Goal: Task Accomplishment & Management: Manage account settings

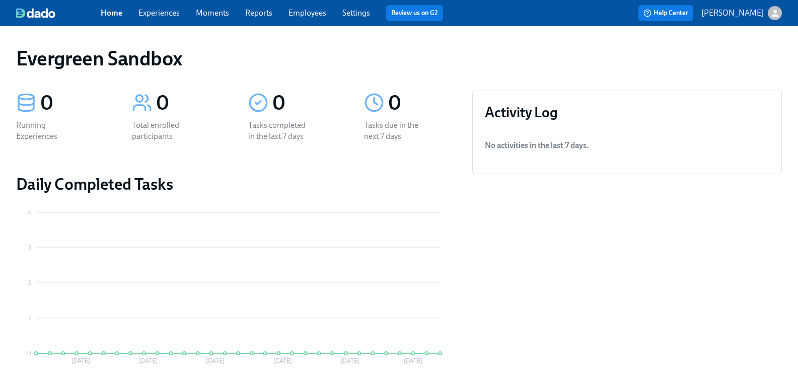
click at [180, 14] on link "Experiences" at bounding box center [158, 13] width 41 height 10
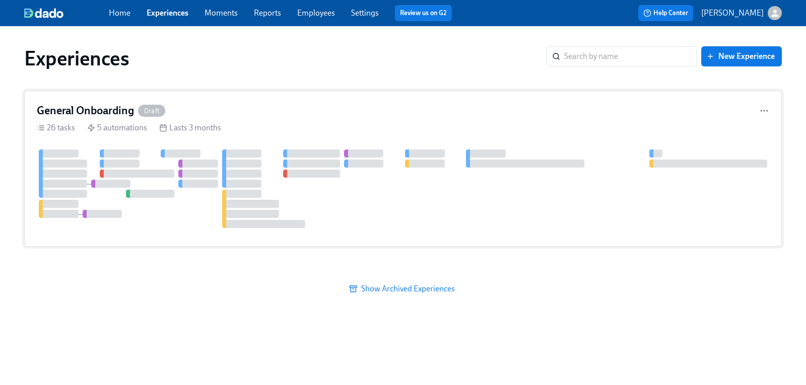
click at [87, 113] on h4 "General Onboarding" at bounding box center [85, 110] width 97 height 15
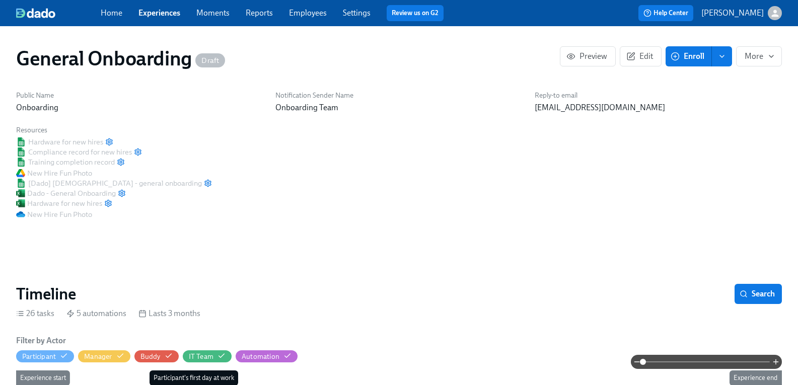
click at [679, 57] on span "Enroll" at bounding box center [689, 56] width 32 height 10
click at [645, 57] on span "Edit" at bounding box center [640, 56] width 25 height 10
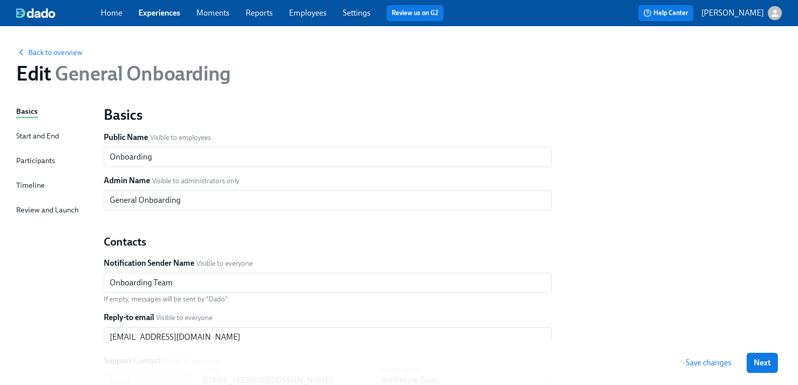
click at [39, 137] on div "Start and End" at bounding box center [37, 135] width 43 height 11
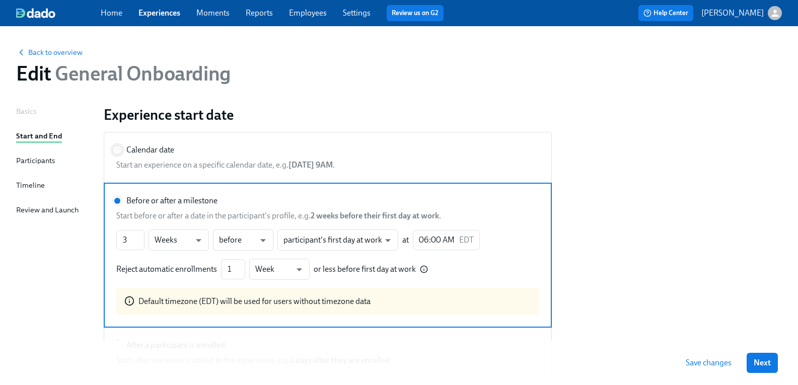
click at [122, 152] on input "Calendar date" at bounding box center [117, 150] width 9 height 9
radio input "true"
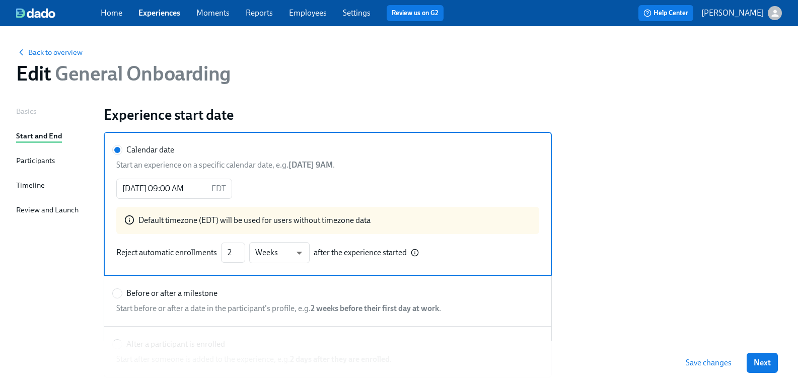
click at [771, 12] on icon "button" at bounding box center [775, 13] width 11 height 11
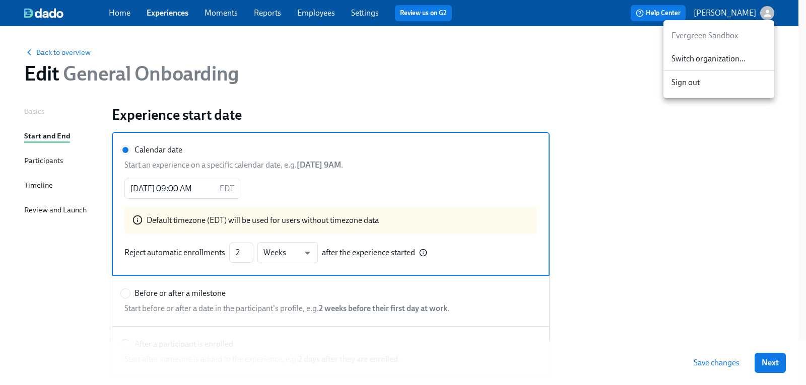
click at [766, 364] on div at bounding box center [403, 192] width 806 height 385
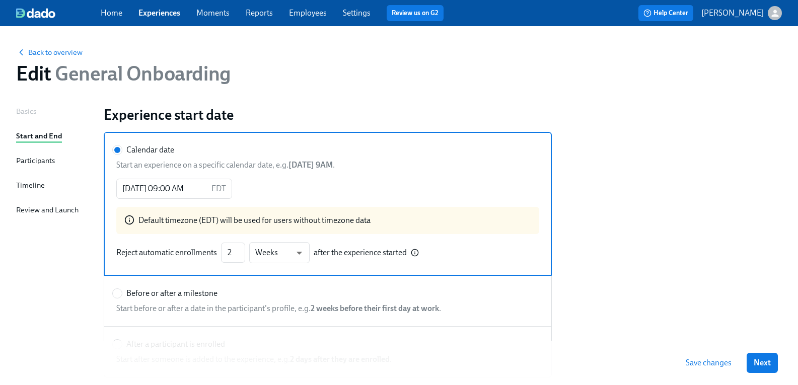
click at [45, 183] on div "Timeline" at bounding box center [30, 185] width 29 height 11
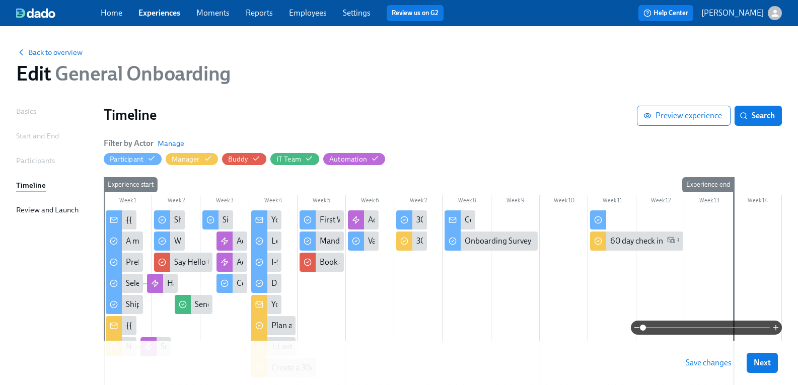
click at [51, 137] on div "Start and End" at bounding box center [37, 135] width 43 height 11
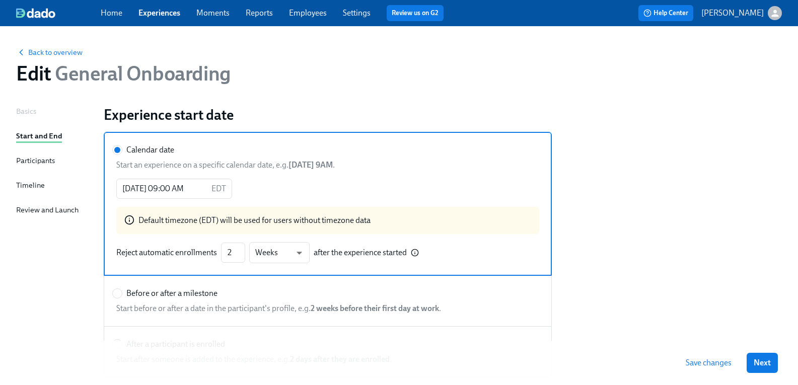
click at [50, 163] on div "Participants" at bounding box center [35, 160] width 39 height 11
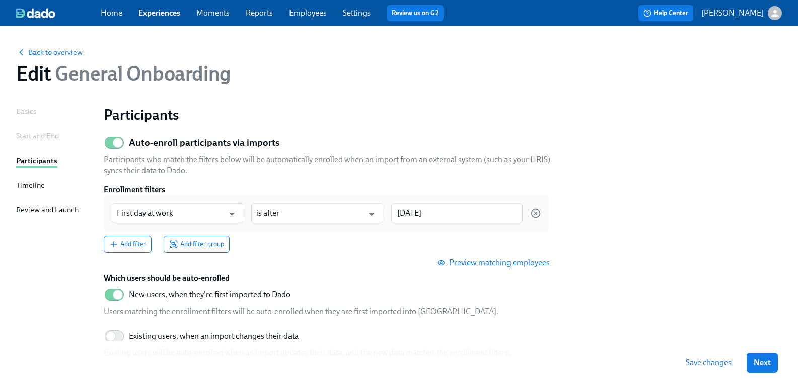
click at [543, 264] on span "Preview matching employees" at bounding box center [494, 263] width 111 height 10
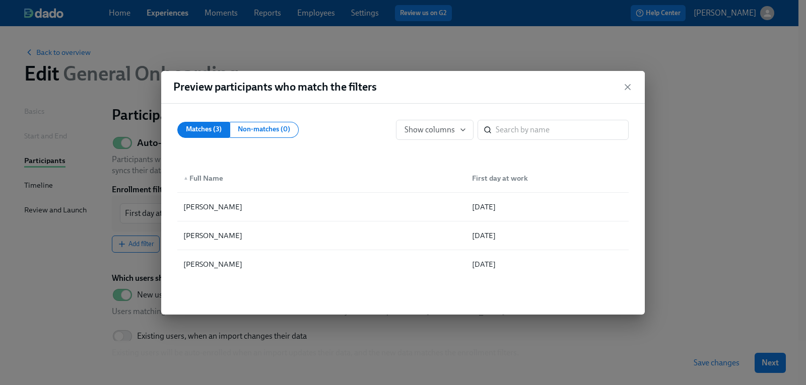
click at [52, 260] on div "Preview participants who match the filters Matches (3) Non-matches (0) Show col…" at bounding box center [403, 192] width 806 height 385
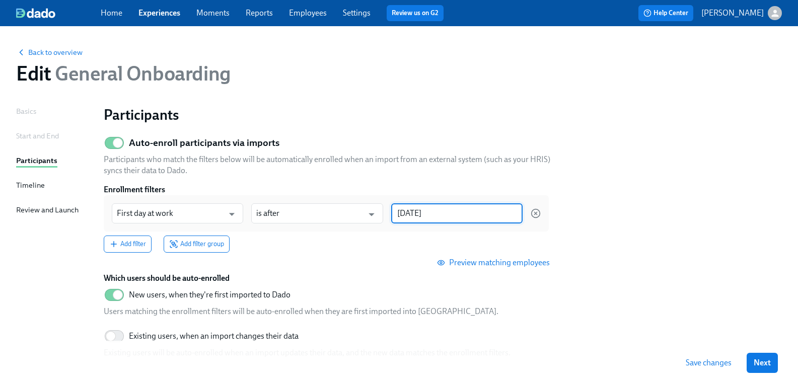
click at [472, 213] on input "[DATE]" at bounding box center [456, 213] width 131 height 20
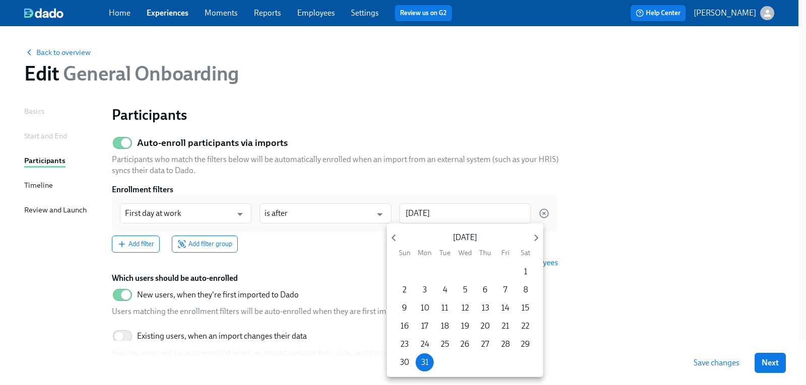
click at [358, 213] on div at bounding box center [403, 192] width 806 height 385
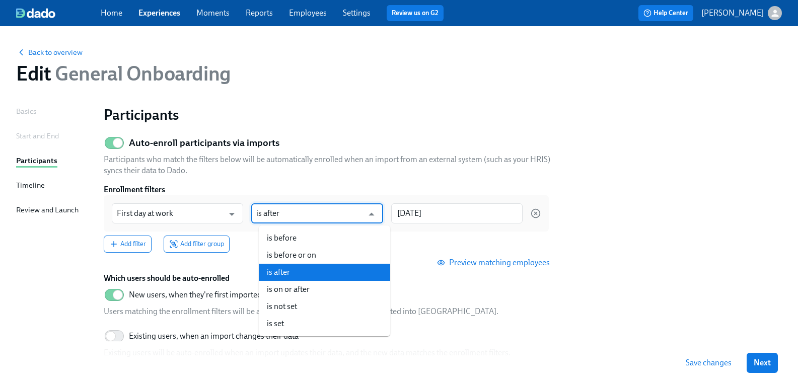
click at [358, 213] on input "is after" at bounding box center [309, 213] width 107 height 20
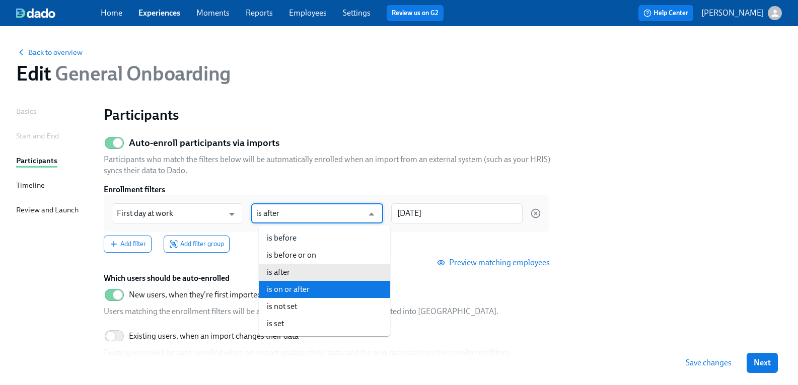
click at [295, 291] on li "is on or after" at bounding box center [324, 289] width 131 height 17
type input "is on or after"
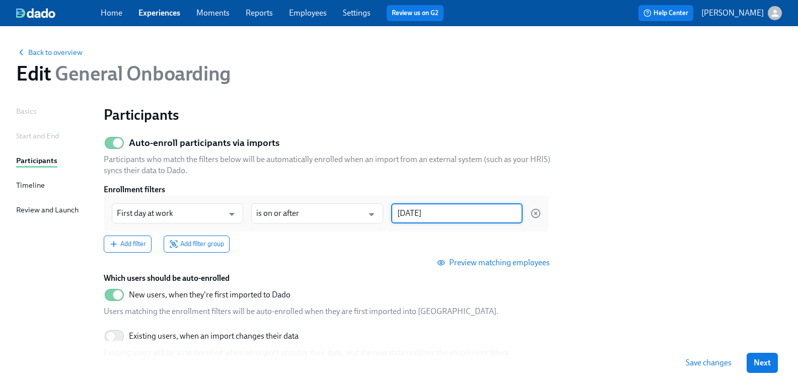
drag, startPoint x: 461, startPoint y: 217, endPoint x: 393, endPoint y: 212, distance: 68.1
click at [393, 212] on div "First day at work ​ is on or after ​ [DATE] ​" at bounding box center [326, 213] width 445 height 36
click at [478, 211] on input "[DATE]" at bounding box center [456, 213] width 131 height 20
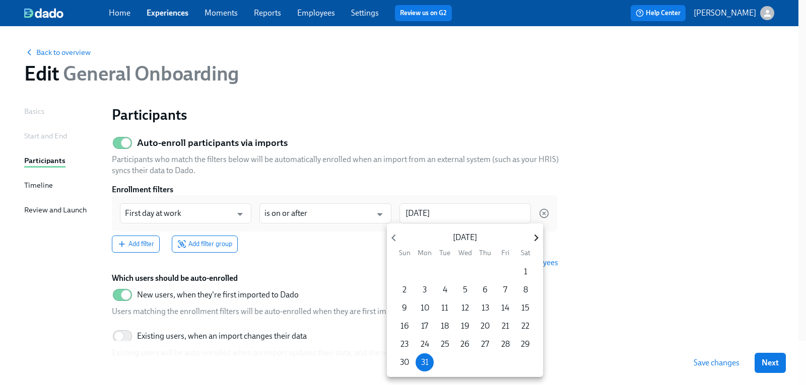
click at [533, 238] on icon "button" at bounding box center [536, 238] width 14 height 14
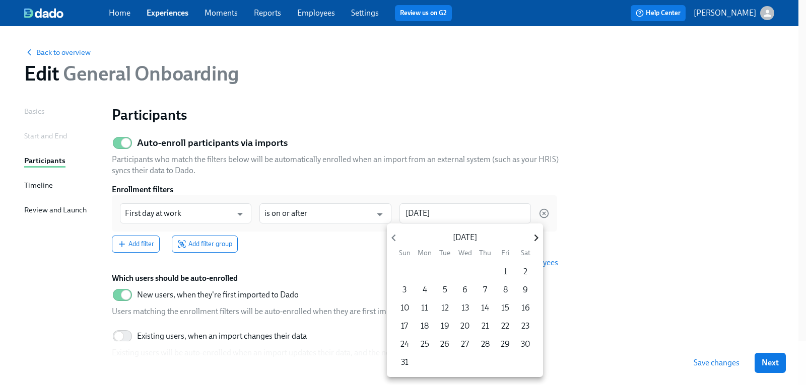
click at [533, 238] on icon "button" at bounding box center [536, 238] width 14 height 14
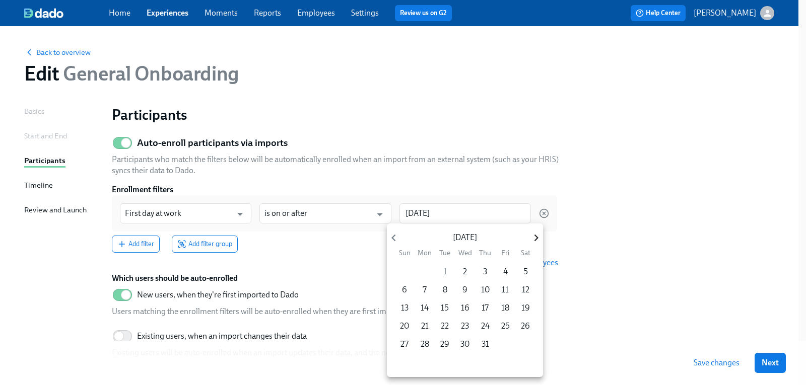
click at [533, 238] on icon "button" at bounding box center [536, 238] width 14 height 14
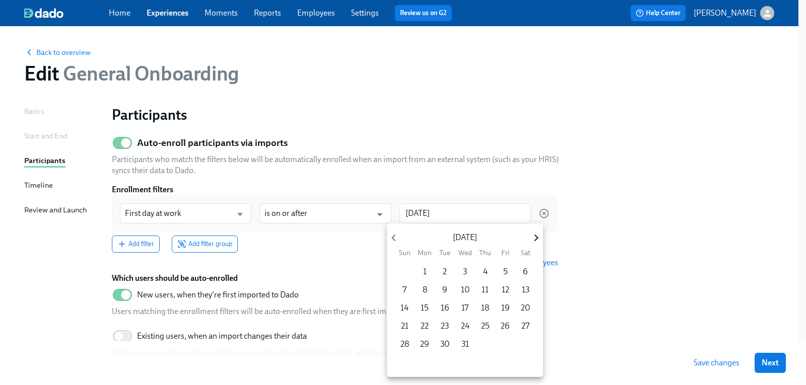
click at [533, 238] on icon "button" at bounding box center [536, 238] width 14 height 14
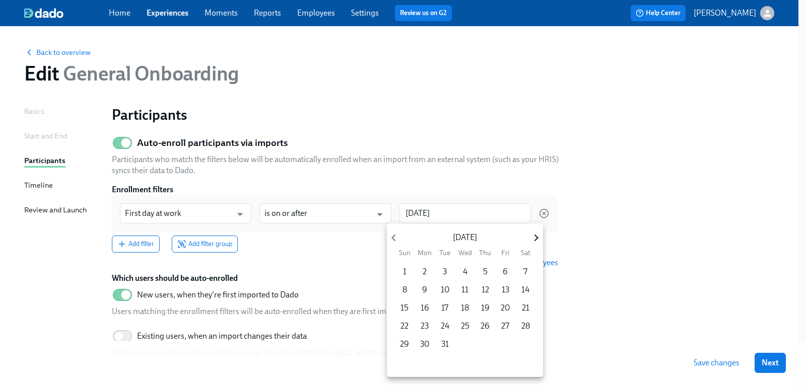
click at [533, 238] on icon "button" at bounding box center [536, 238] width 14 height 14
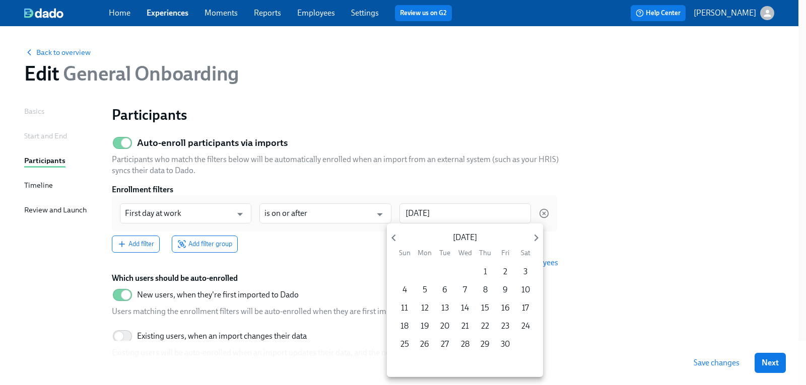
click at [482, 273] on span "1" at bounding box center [485, 271] width 18 height 11
type input "[DATE]"
click at [613, 243] on div at bounding box center [403, 192] width 806 height 385
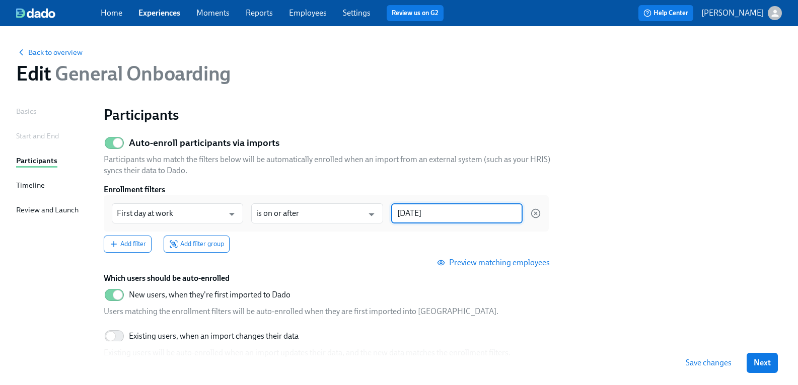
click at [42, 135] on div "Start and End" at bounding box center [37, 135] width 43 height 11
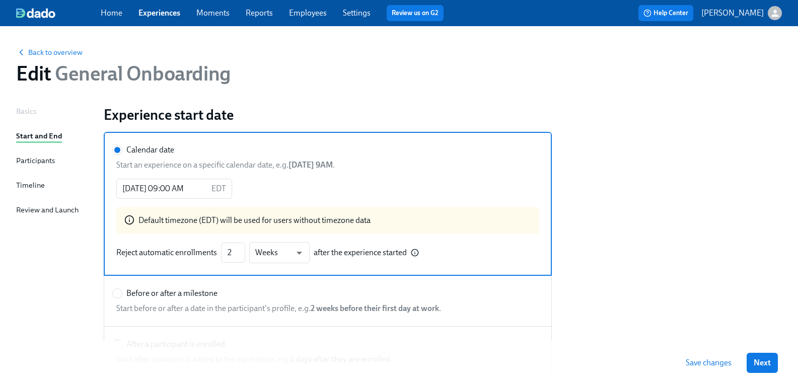
click at [711, 365] on span "Save changes" at bounding box center [709, 363] width 46 height 10
click at [59, 52] on span "Back to overview" at bounding box center [49, 52] width 66 height 10
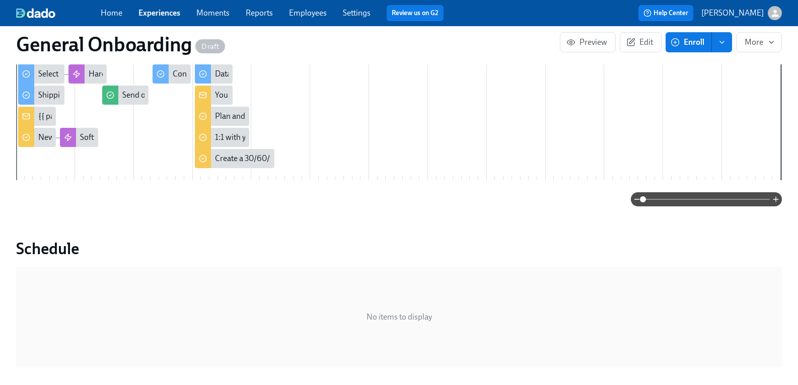
scroll to position [201, 0]
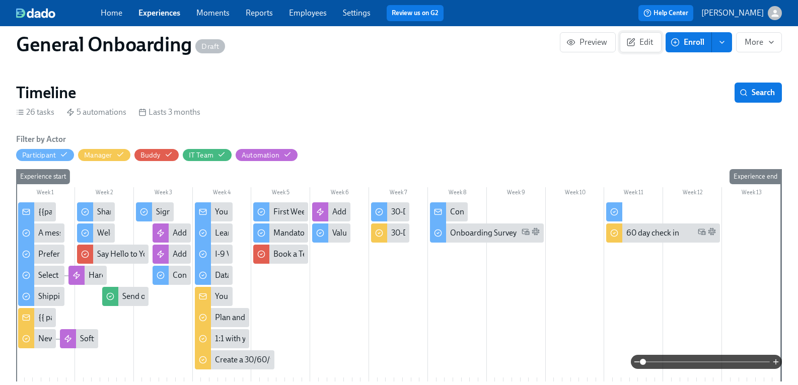
click at [637, 40] on span "Edit" at bounding box center [640, 42] width 25 height 10
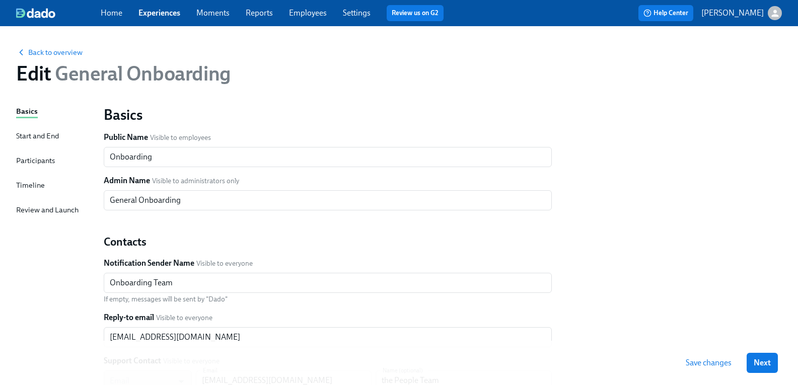
click at [40, 212] on div "Review and Launch" at bounding box center [47, 209] width 62 height 11
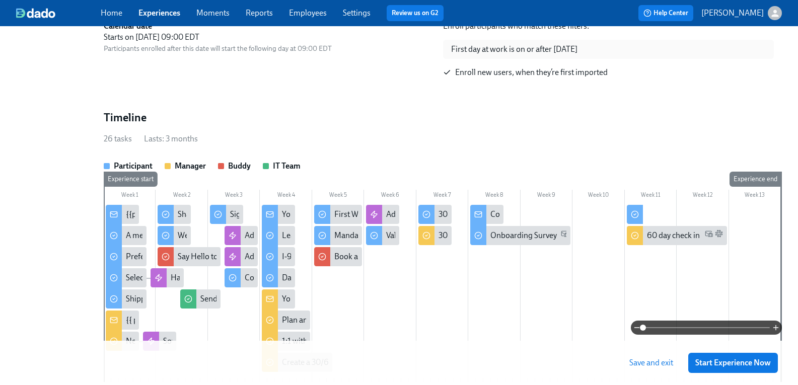
scroll to position [352, 0]
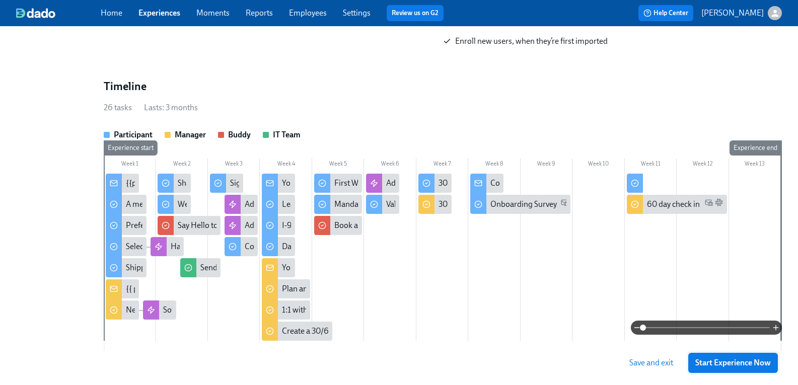
click at [746, 366] on span "Start Experience Now" at bounding box center [733, 363] width 76 height 10
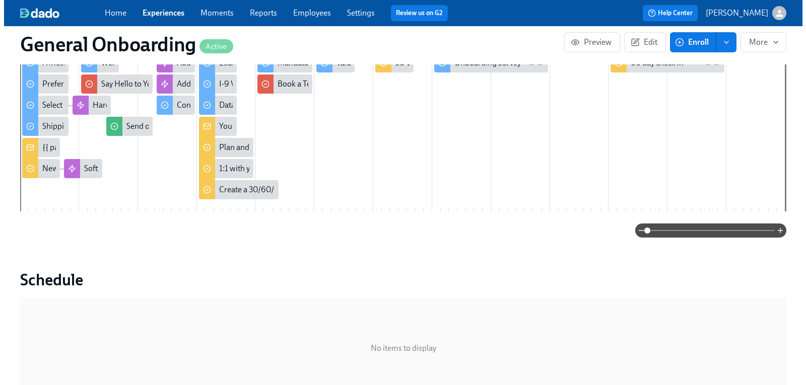
scroll to position [252, 0]
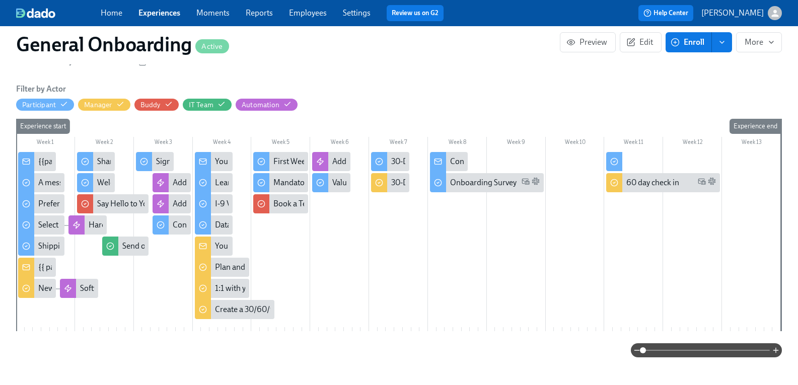
click at [717, 47] on span "enroll" at bounding box center [722, 42] width 10 height 10
click at [693, 66] on span "Enroll manually" at bounding box center [679, 66] width 57 height 11
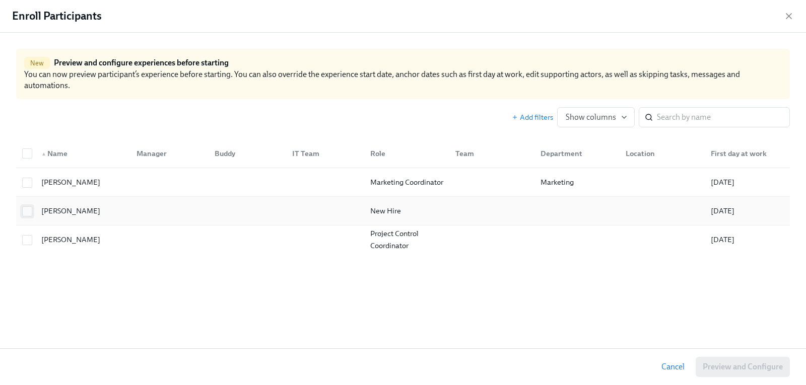
click at [29, 207] on input "checkbox" at bounding box center [27, 211] width 9 height 9
checkbox input "true"
click at [706, 366] on span "Preview and Configure (1)" at bounding box center [736, 367] width 91 height 10
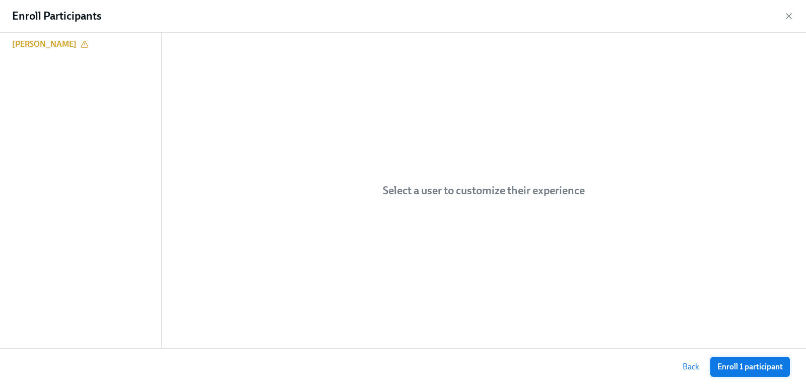
click at [755, 369] on span "Enroll 1 participant" at bounding box center [749, 367] width 65 height 10
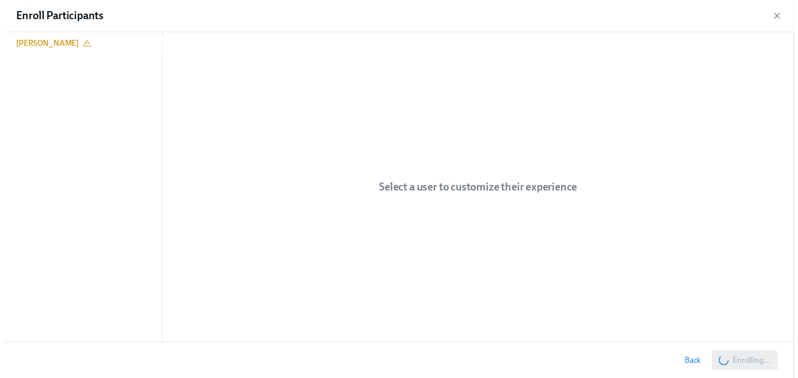
scroll to position [278, 0]
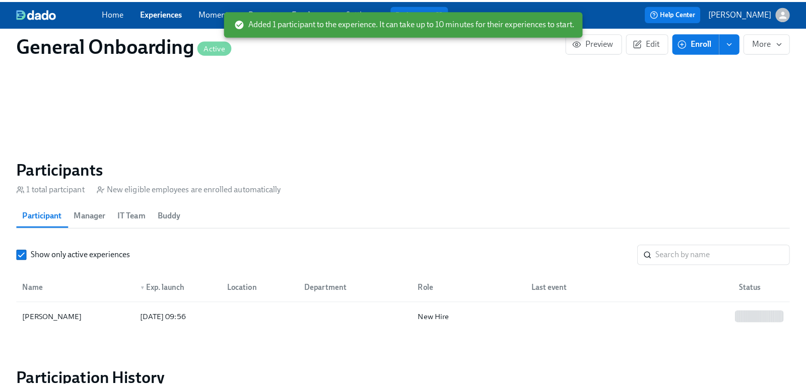
scroll to position [882, 0]
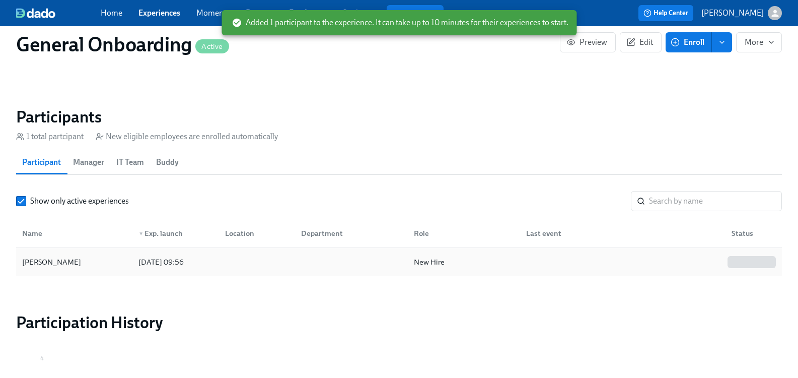
click at [73, 264] on div "[PERSON_NAME]" at bounding box center [51, 262] width 67 height 12
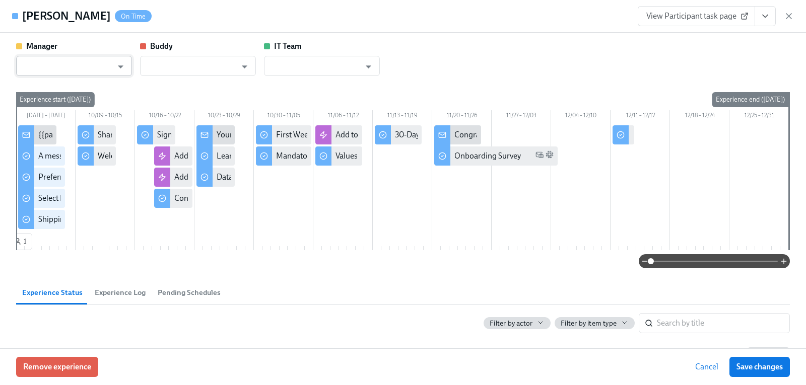
click at [113, 72] on div at bounding box center [120, 67] width 15 height 16
click at [120, 66] on icon "Open" at bounding box center [121, 66] width 6 height 3
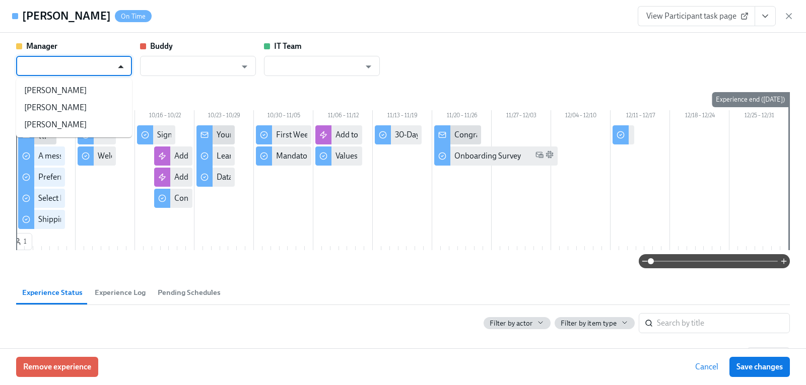
click at [120, 66] on icon "Close" at bounding box center [121, 66] width 6 height 3
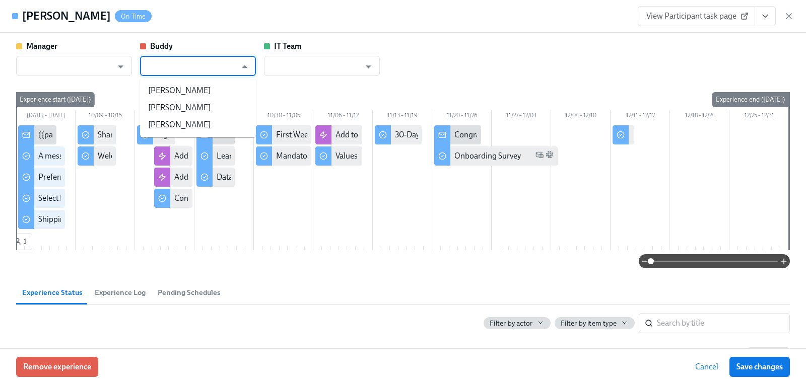
click at [208, 64] on input "text" at bounding box center [190, 66] width 91 height 20
click at [219, 63] on input "text" at bounding box center [190, 66] width 91 height 20
click at [791, 16] on icon "button" at bounding box center [788, 16] width 10 height 10
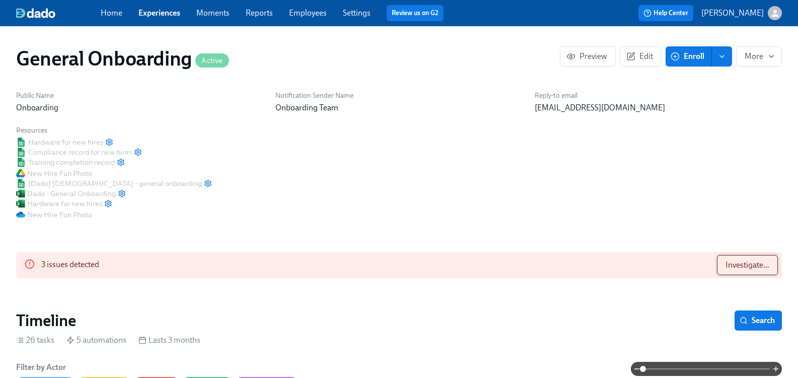
click at [731, 271] on button "Investigate..." at bounding box center [747, 265] width 61 height 20
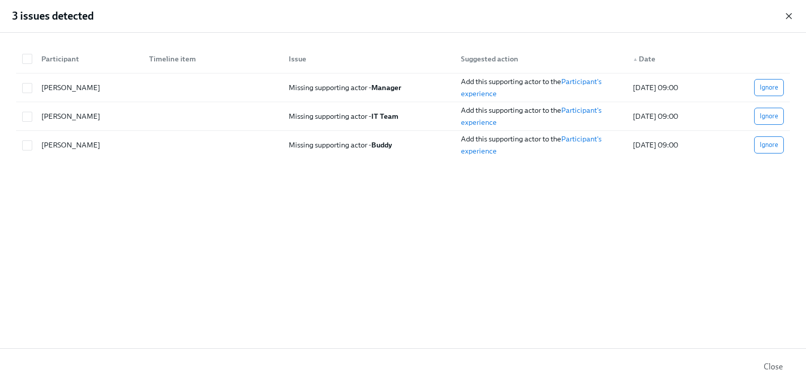
click at [785, 17] on icon "button" at bounding box center [788, 16] width 10 height 10
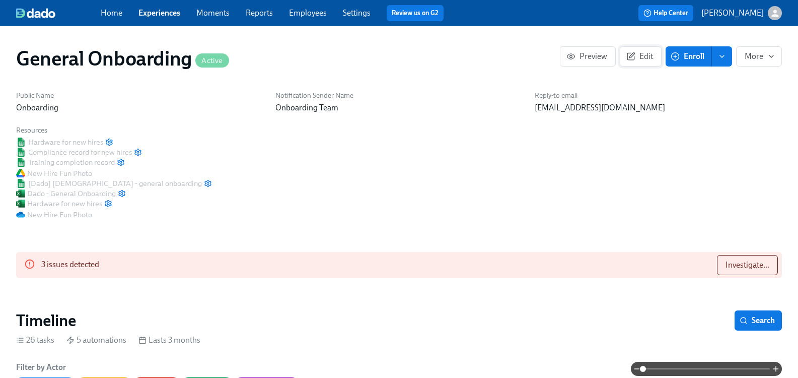
click at [631, 59] on span "Edit" at bounding box center [640, 56] width 25 height 10
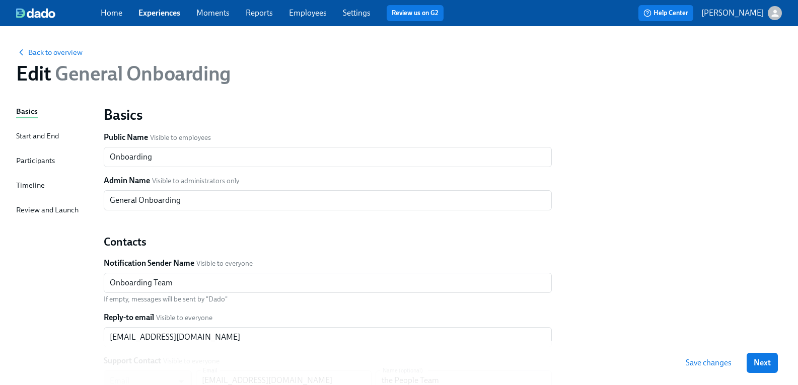
click at [37, 209] on div "Review and Launch" at bounding box center [47, 209] width 62 height 11
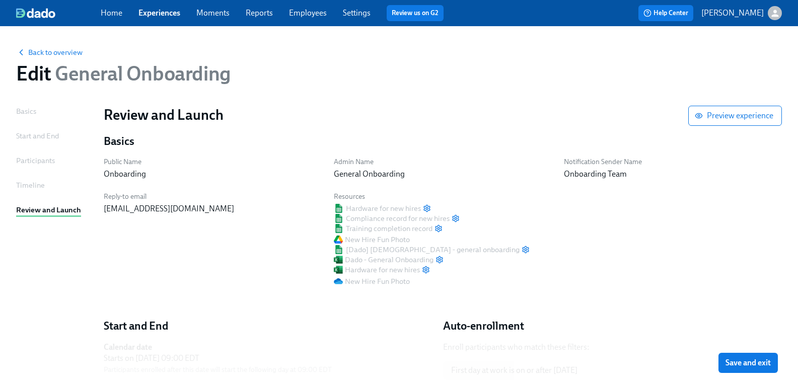
click at [59, 138] on div "Start and End" at bounding box center [37, 135] width 43 height 11
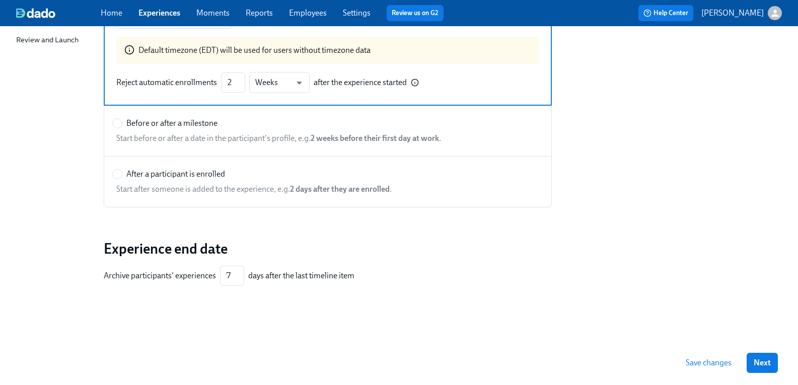
scroll to position [172, 0]
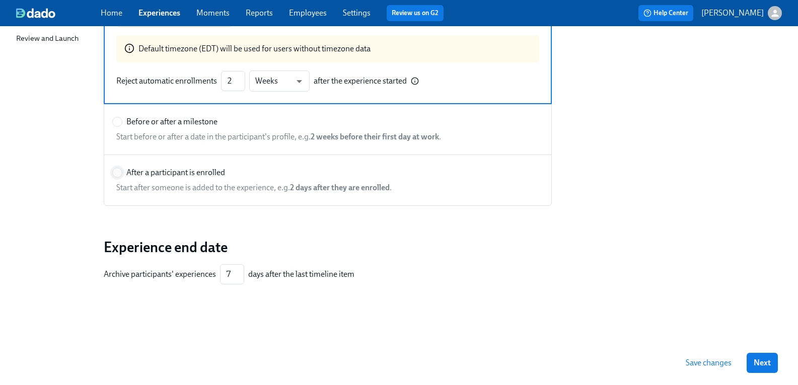
click at [122, 172] on input "After a participant is enrolled" at bounding box center [117, 172] width 9 height 9
radio input "true"
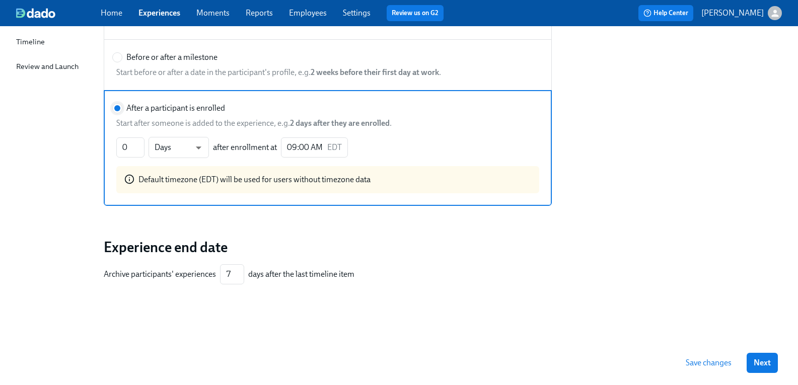
scroll to position [144, 0]
click at [721, 364] on span "Save changes" at bounding box center [709, 363] width 46 height 10
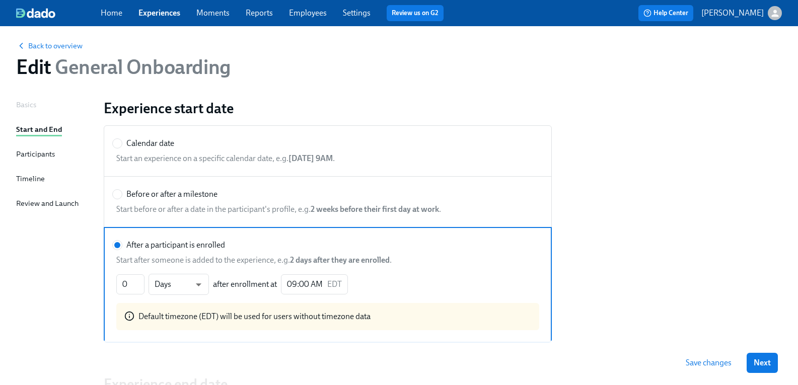
scroll to position [0, 0]
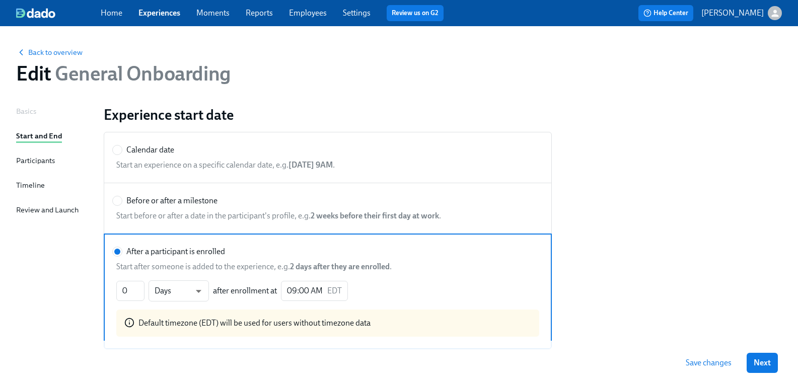
click at [67, 211] on div "Review and Launch" at bounding box center [47, 209] width 62 height 11
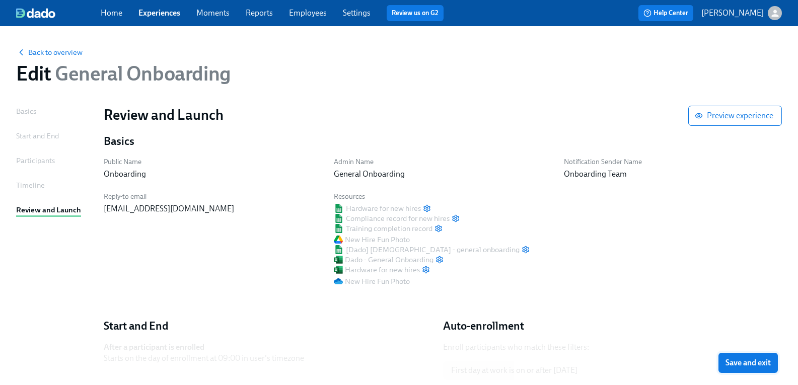
click at [736, 361] on span "Save and exit" at bounding box center [748, 363] width 45 height 10
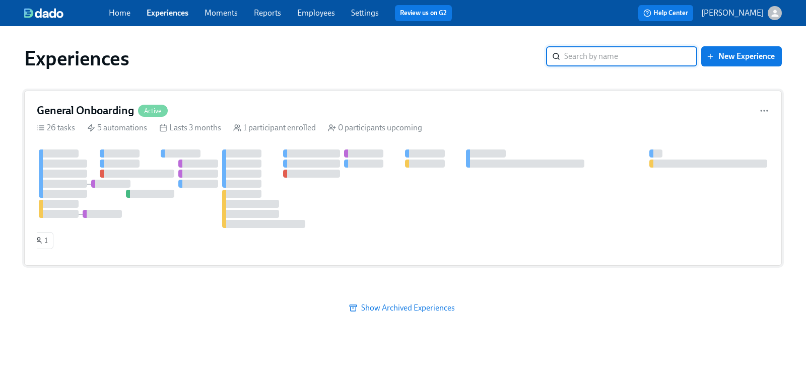
click at [74, 104] on h4 "General Onboarding" at bounding box center [85, 110] width 97 height 15
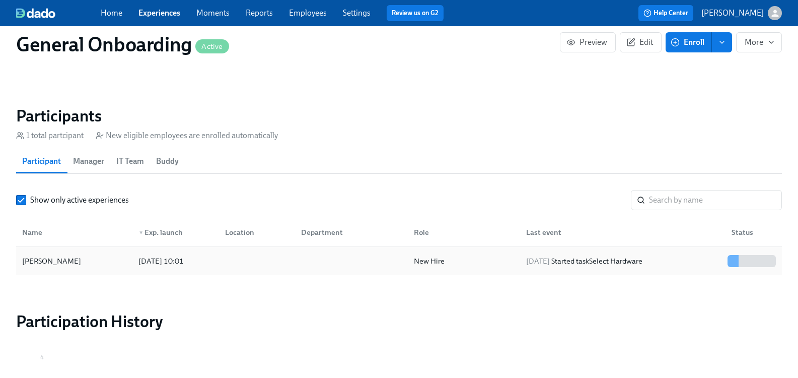
scroll to position [888, 0]
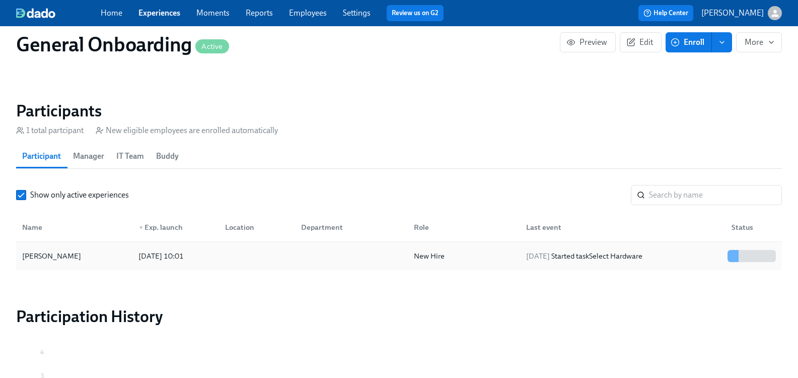
click at [69, 257] on div "[PERSON_NAME]" at bounding box center [51, 256] width 67 height 12
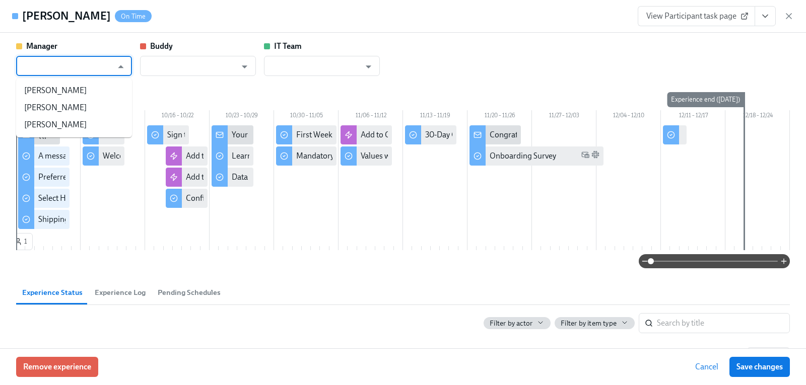
click at [111, 60] on input "text" at bounding box center [66, 66] width 91 height 20
click at [174, 62] on input "text" at bounding box center [190, 66] width 91 height 20
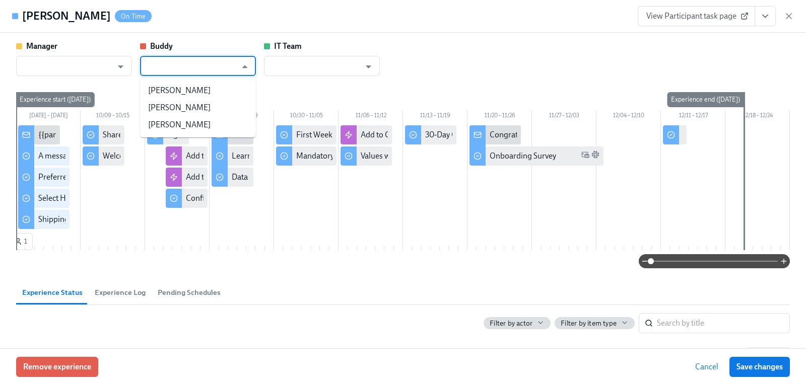
click at [318, 76] on div "Manager ​ Buddy ​ IT Team ​ [DATE] – [DATE] 10/09 – 10/15 10/16 – 10/22 10/23 –…" at bounding box center [402, 155] width 773 height 228
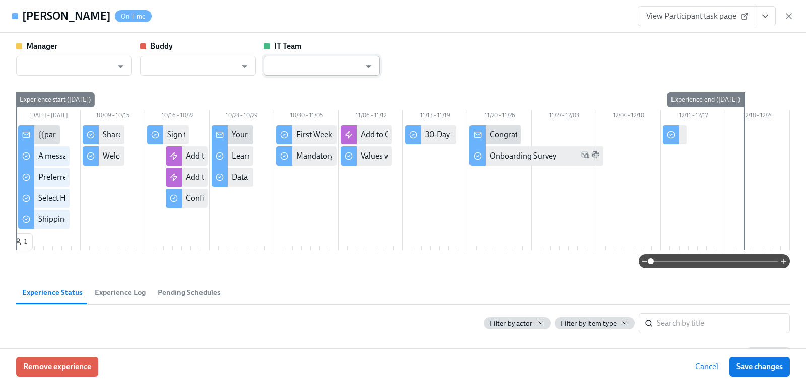
click at [308, 72] on input "text" at bounding box center [314, 66] width 91 height 20
click at [787, 16] on icon "button" at bounding box center [788, 16] width 10 height 10
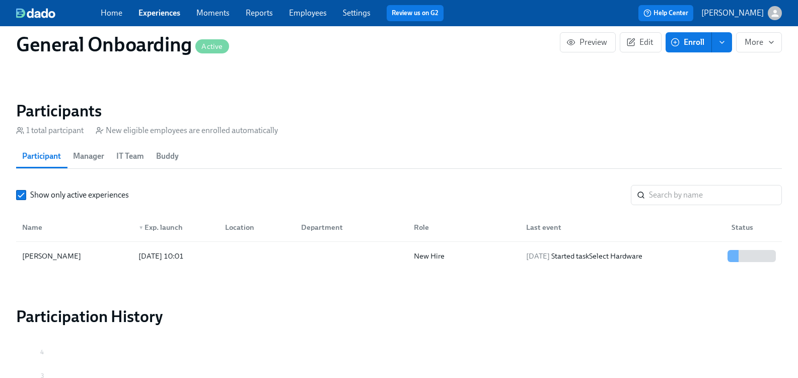
click at [322, 14] on link "Employees" at bounding box center [308, 13] width 38 height 10
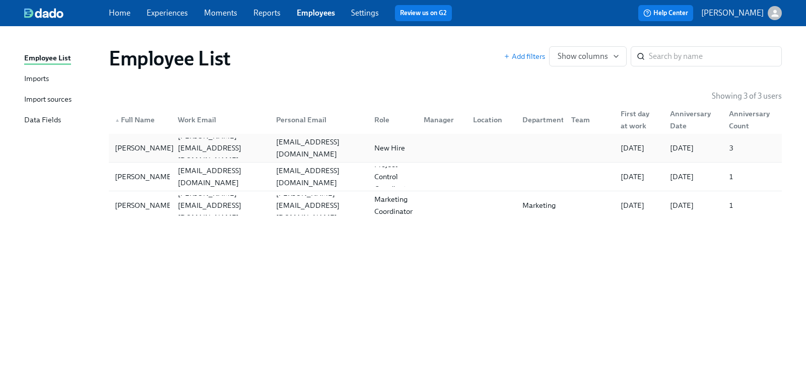
click at [137, 143] on div "[PERSON_NAME]" at bounding box center [144, 148] width 67 height 12
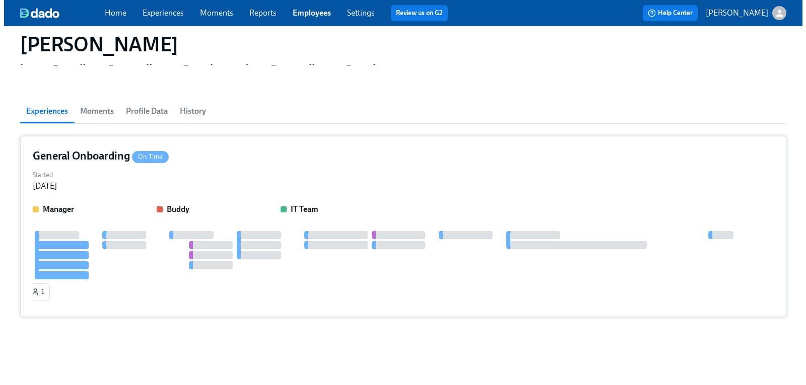
scroll to position [48, 0]
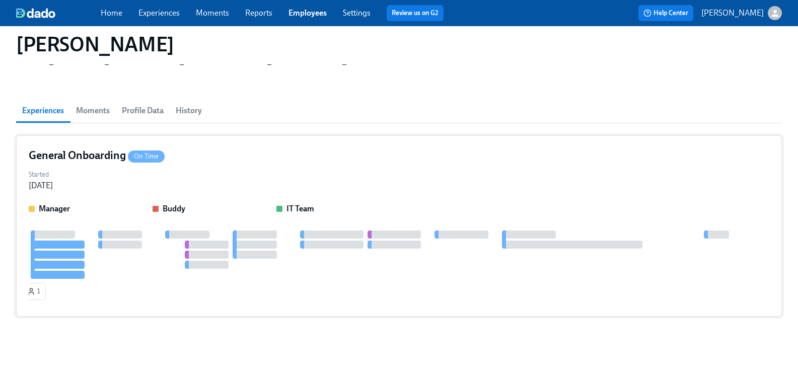
click at [94, 156] on h4 "General Onboarding On Time" at bounding box center [97, 155] width 136 height 15
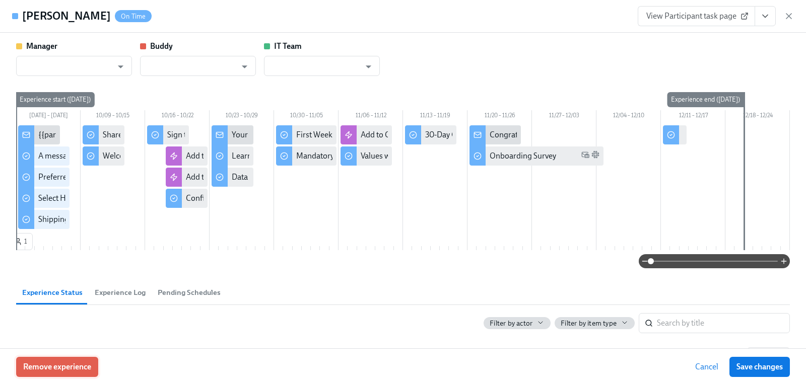
click at [63, 366] on span "Remove experience" at bounding box center [57, 367] width 68 height 10
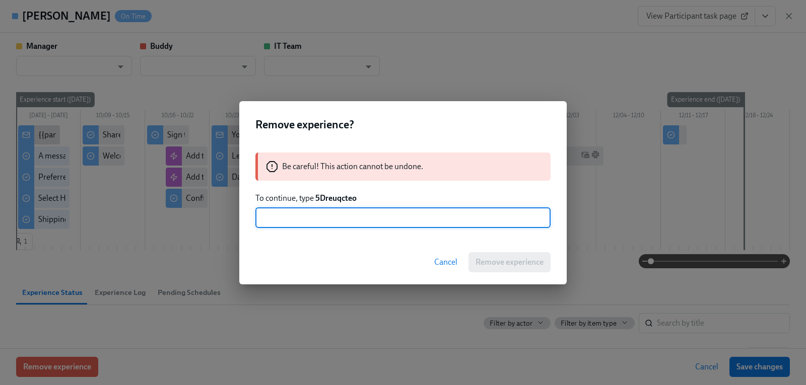
click at [298, 220] on input "text" at bounding box center [402, 218] width 295 height 20
type input "5Dreuqcteo"
click at [500, 259] on span "Remove experience" at bounding box center [509, 262] width 68 height 10
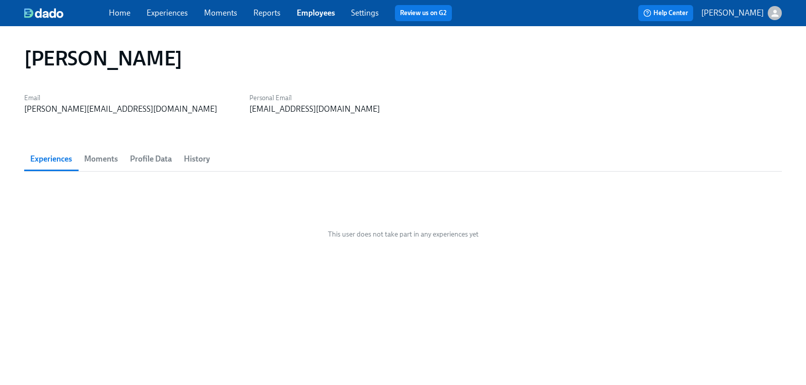
click at [203, 154] on span "History" at bounding box center [197, 159] width 26 height 14
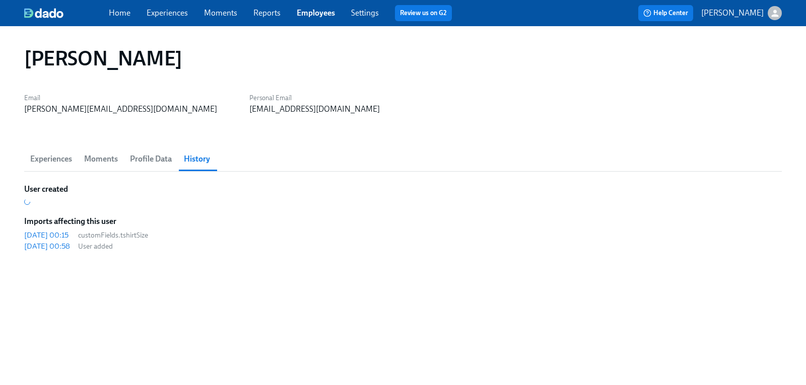
click at [156, 158] on span "Profile Data" at bounding box center [151, 159] width 42 height 14
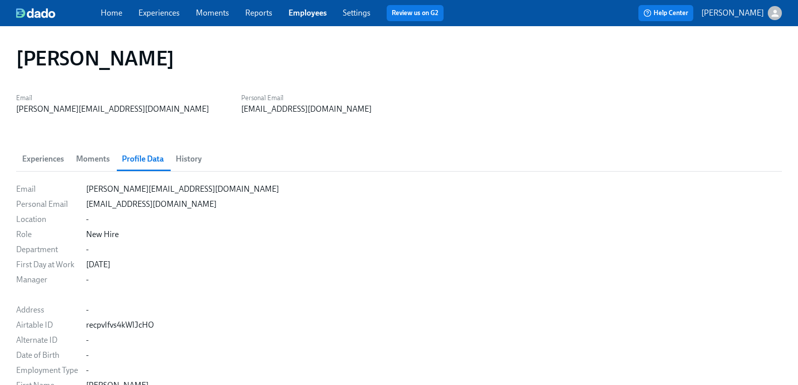
click at [155, 15] on link "Experiences" at bounding box center [158, 13] width 41 height 10
